Goal: Information Seeking & Learning: Learn about a topic

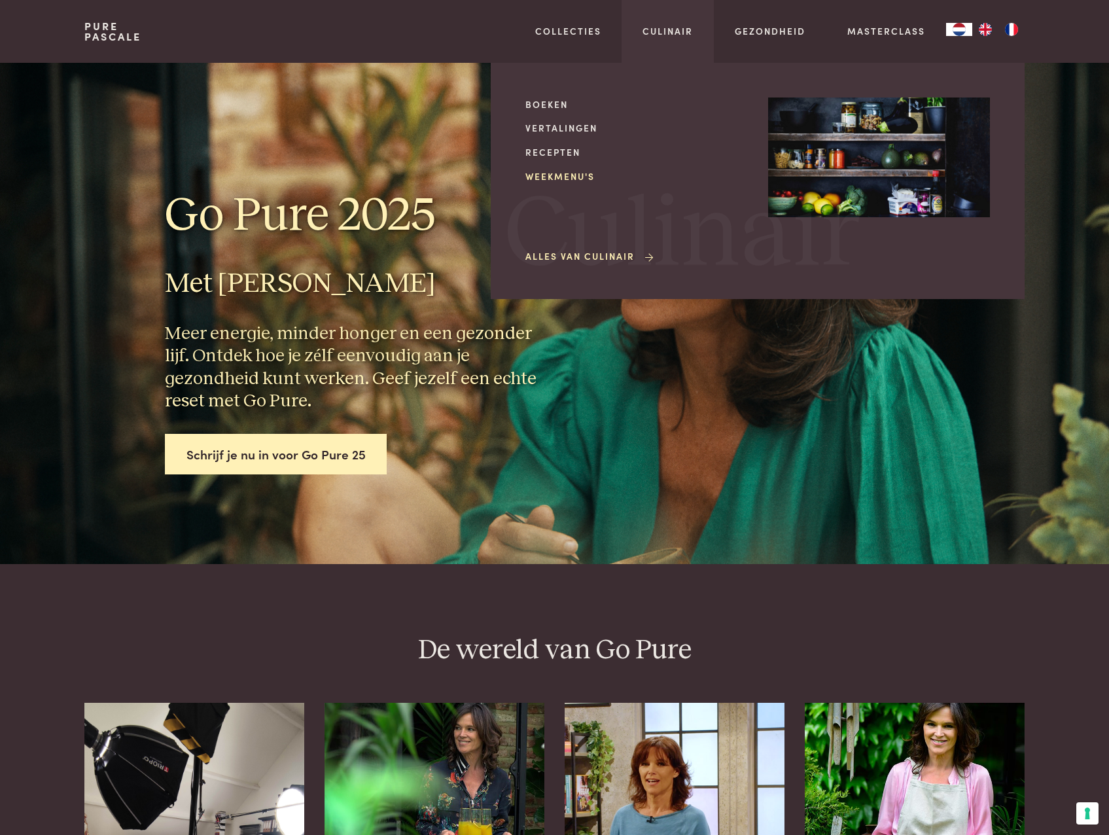
click at [573, 177] on link "Weekmenu's" at bounding box center [637, 177] width 222 height 14
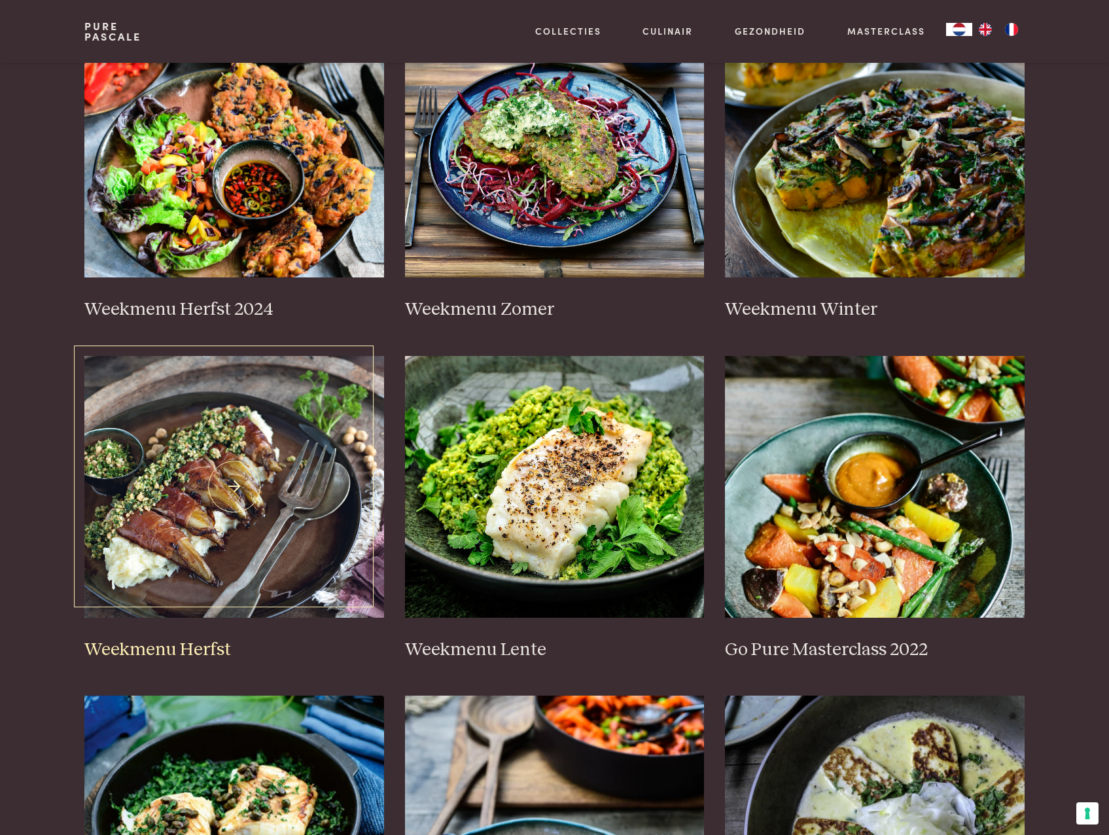
scroll to position [65, 0]
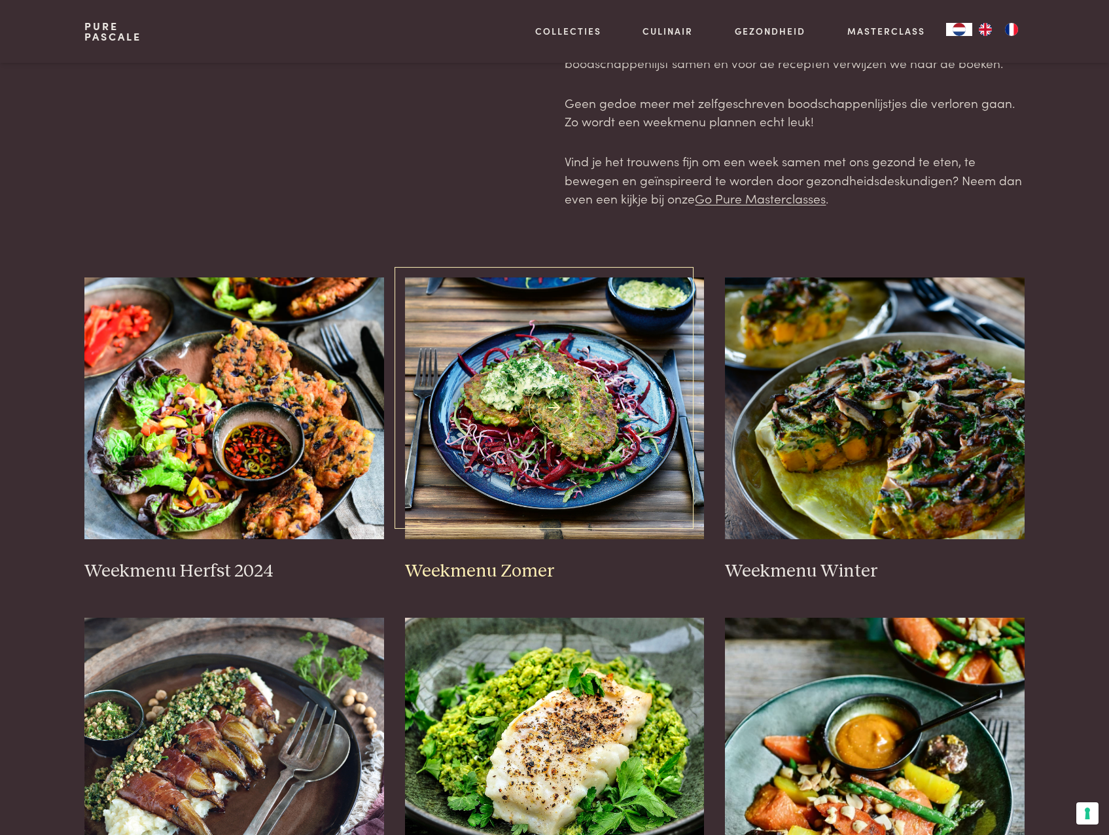
click at [594, 397] on img at bounding box center [555, 409] width 300 height 262
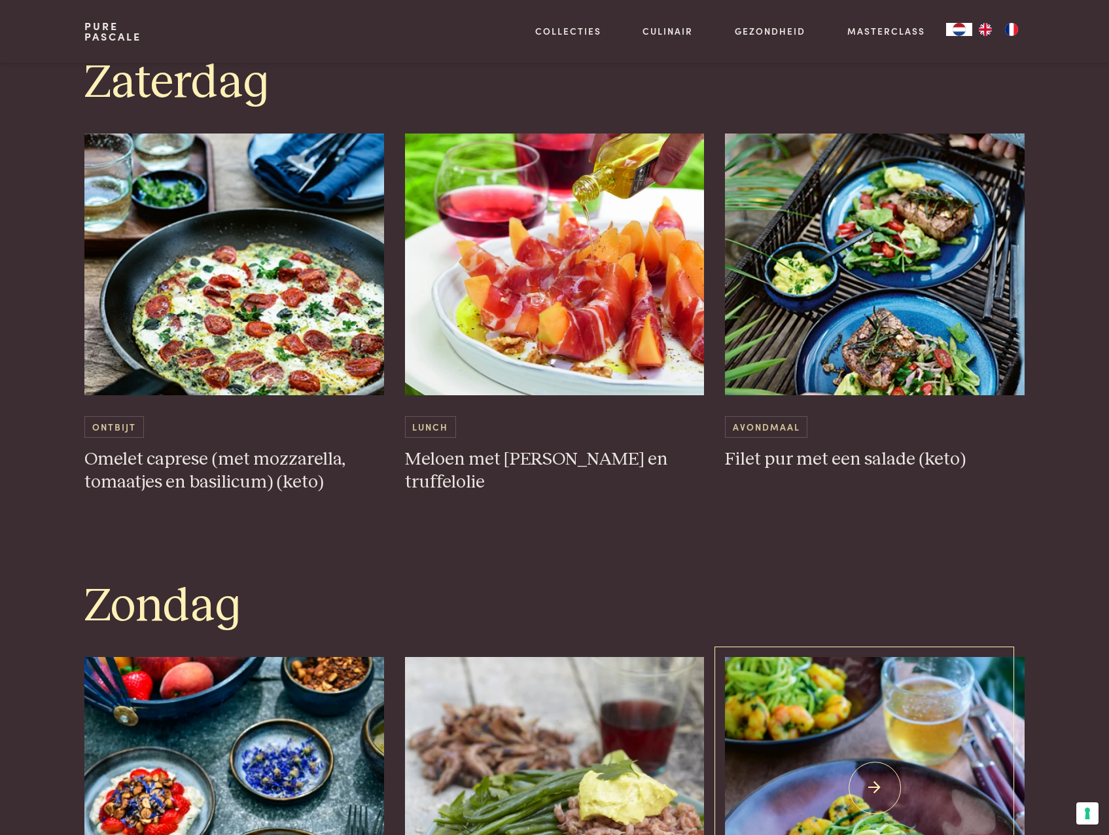
scroll to position [2945, 0]
